Goal: Information Seeking & Learning: Learn about a topic

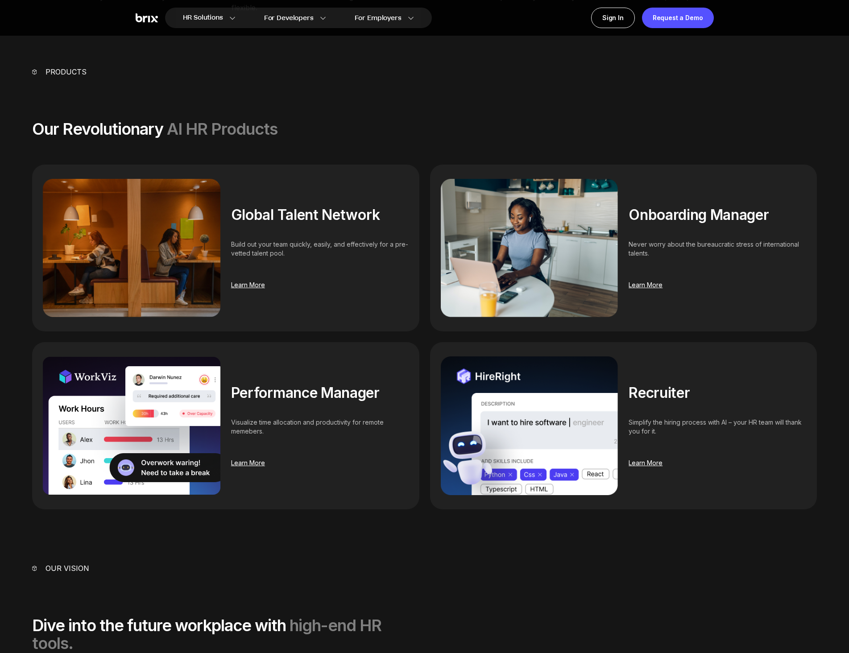
scroll to position [580, 0]
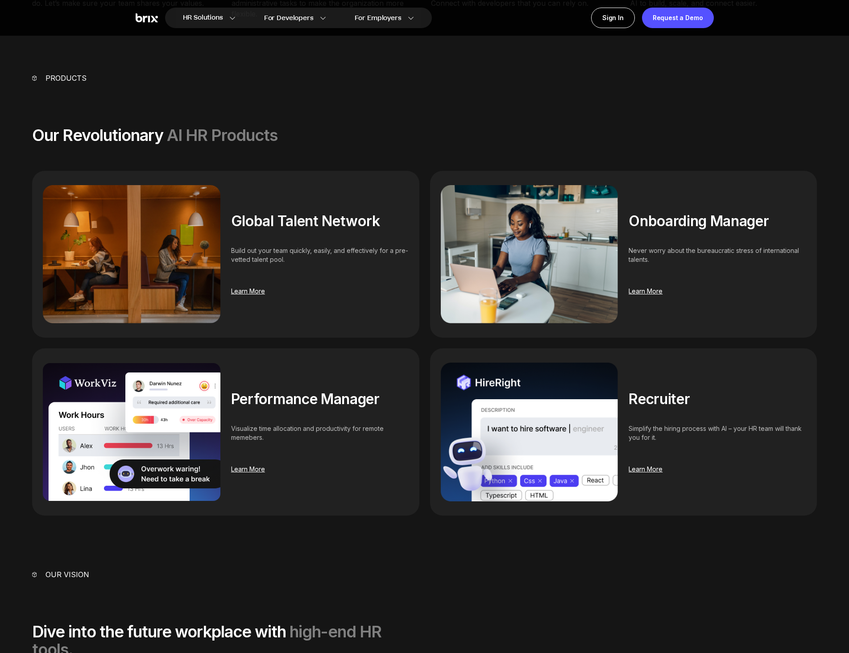
click at [250, 292] on span "Learn More" at bounding box center [248, 291] width 34 height 8
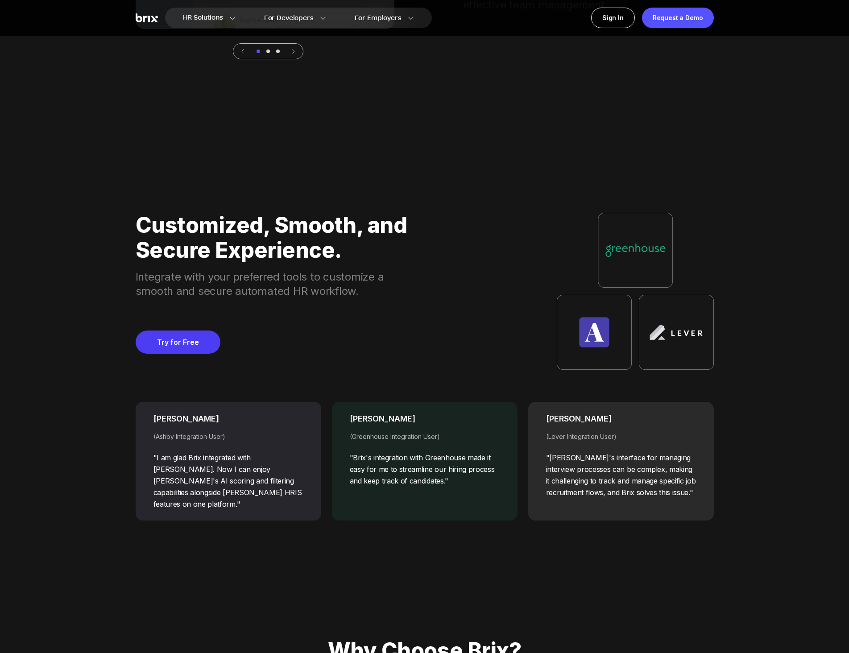
scroll to position [4557, 0]
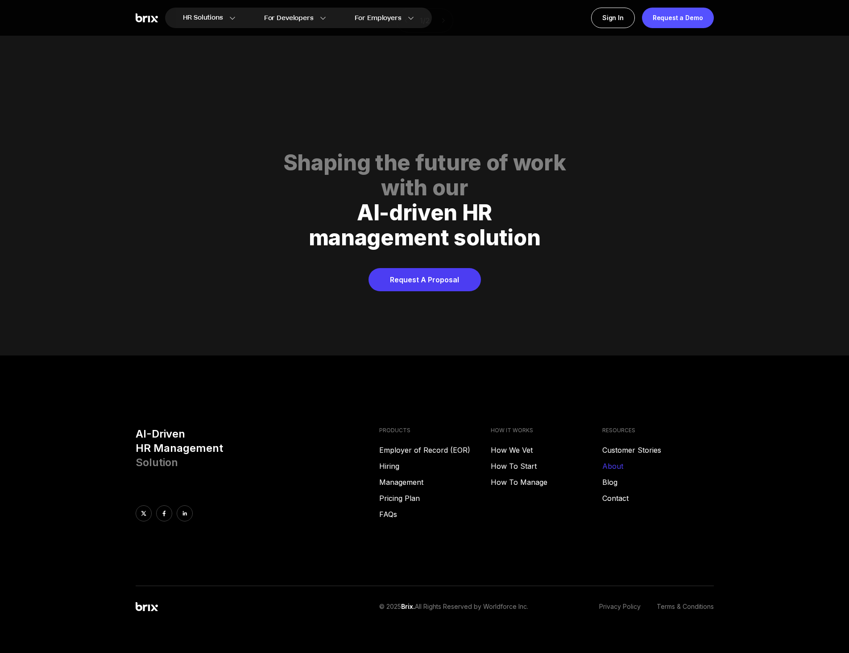
click at [618, 461] on link "About" at bounding box center [659, 466] width 112 height 11
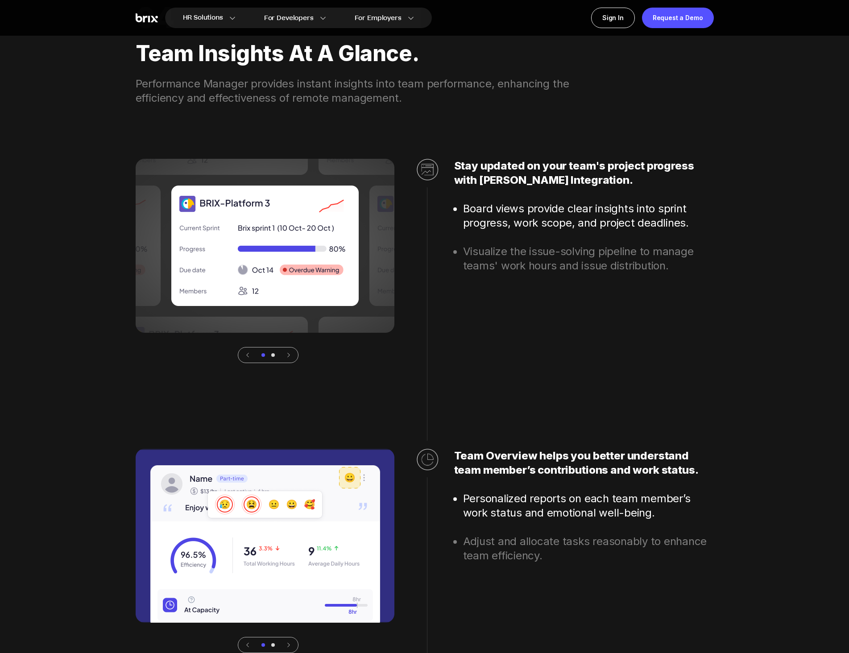
scroll to position [2723, 0]
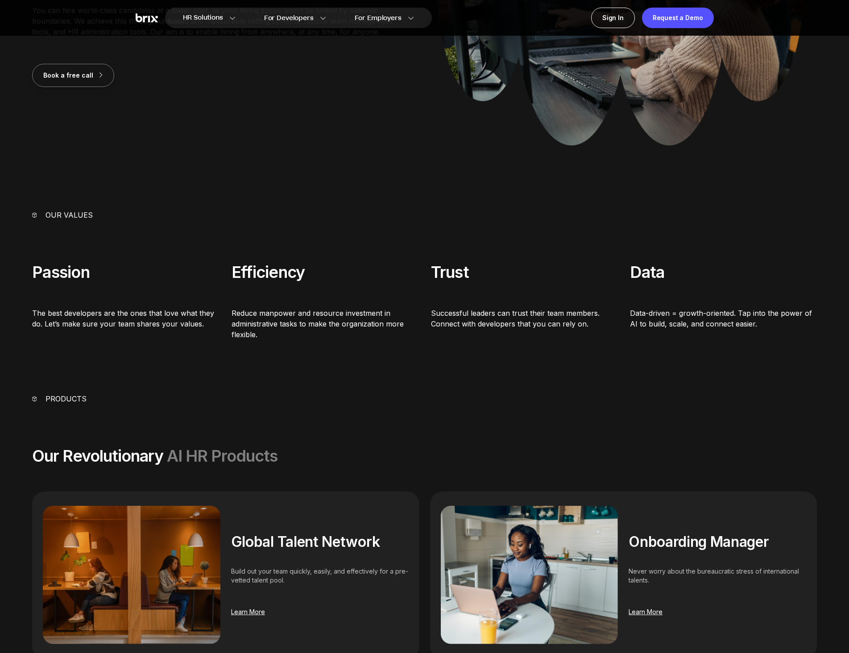
scroll to position [89, 0]
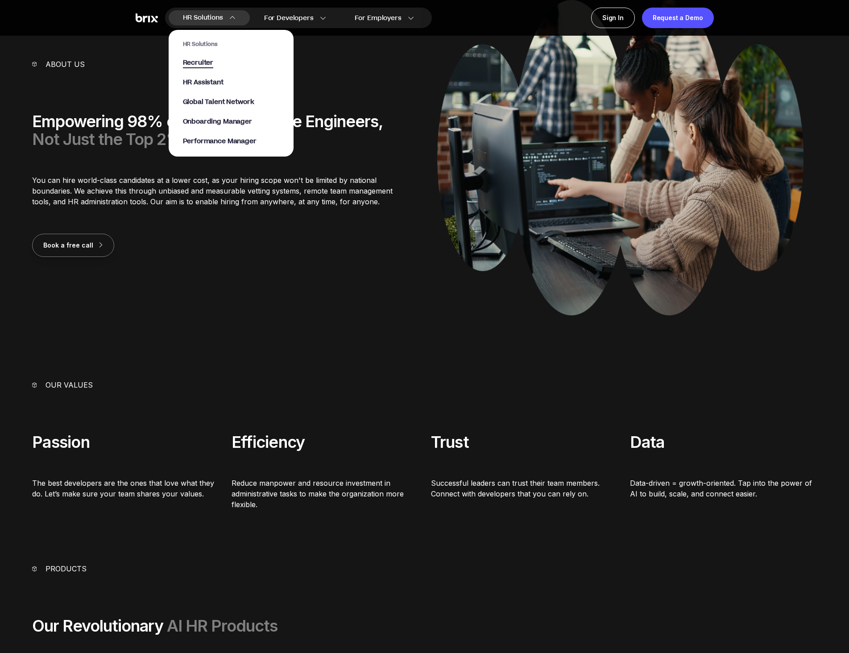
click at [194, 63] on span "Recruiter" at bounding box center [198, 63] width 31 height 10
click at [213, 82] on span "HR Assistant" at bounding box center [203, 83] width 41 height 10
